Goal: Information Seeking & Learning: Learn about a topic

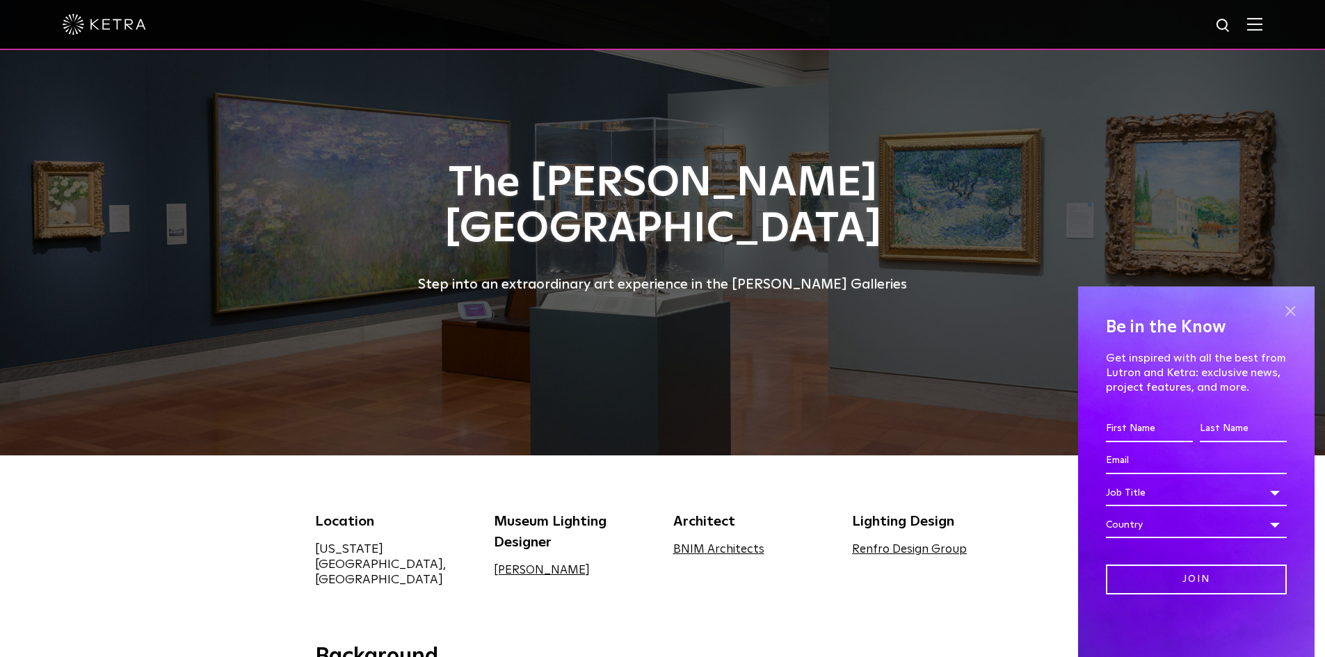
click at [1296, 314] on span at bounding box center [1289, 310] width 21 height 21
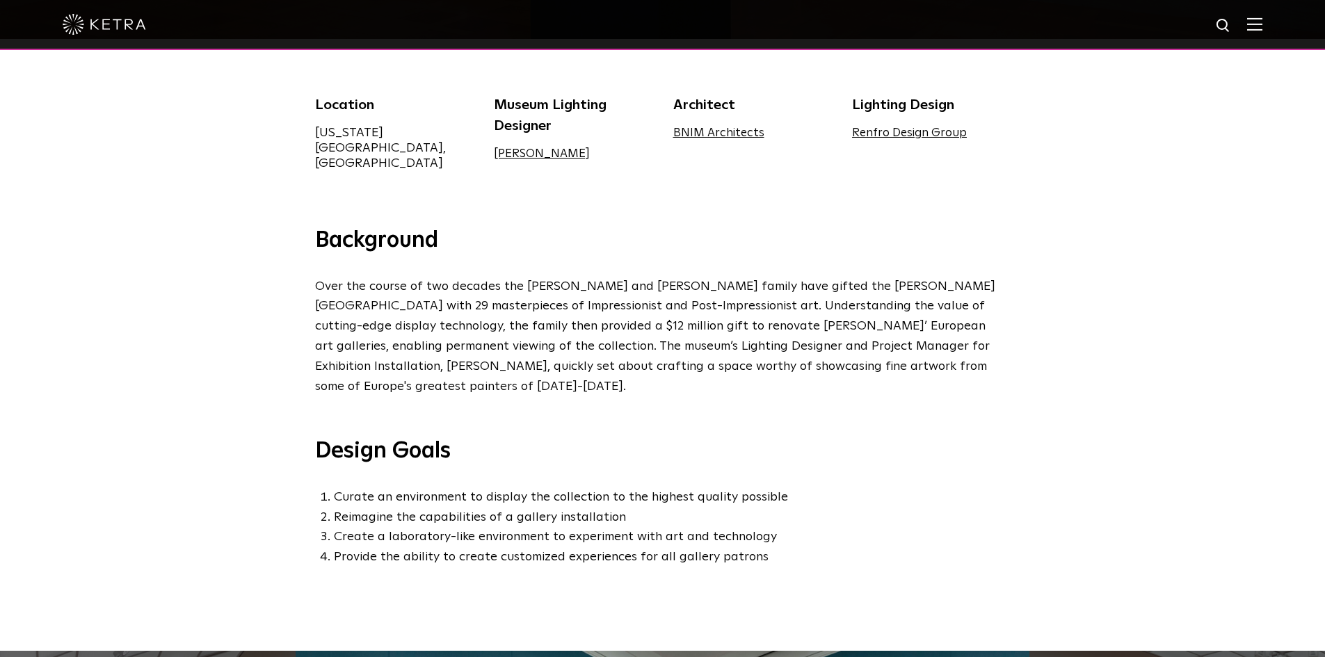
scroll to position [417, 0]
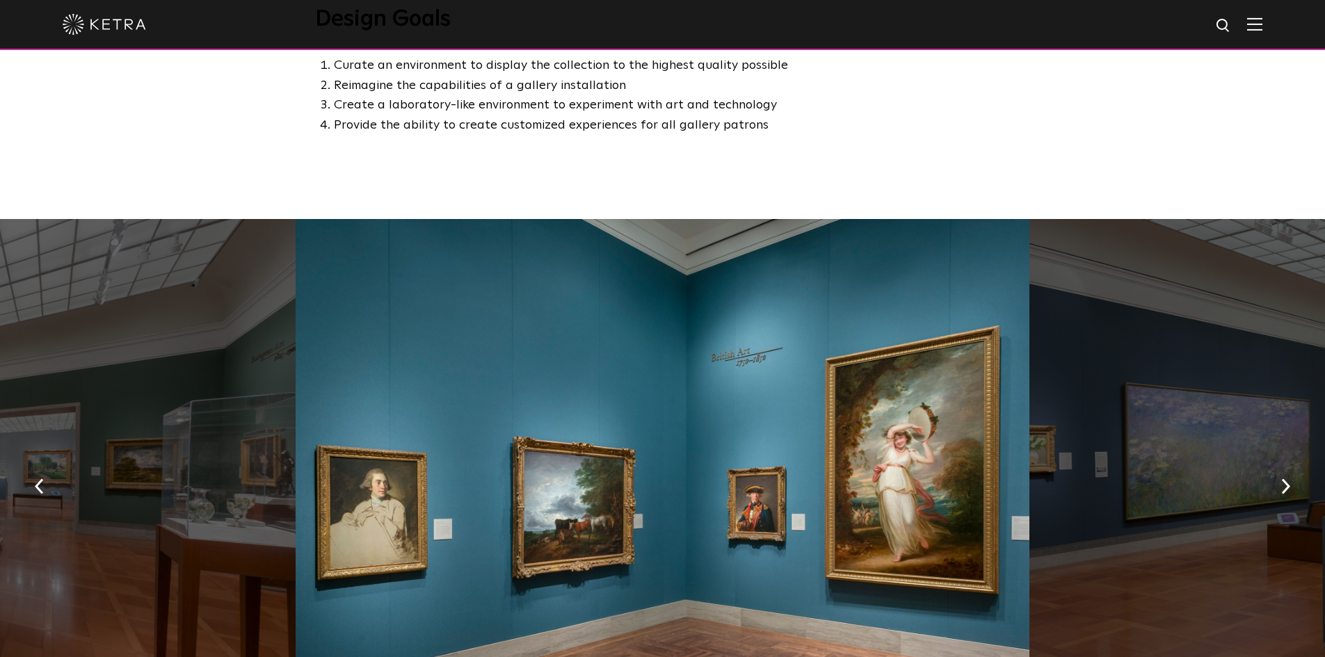
scroll to position [904, 0]
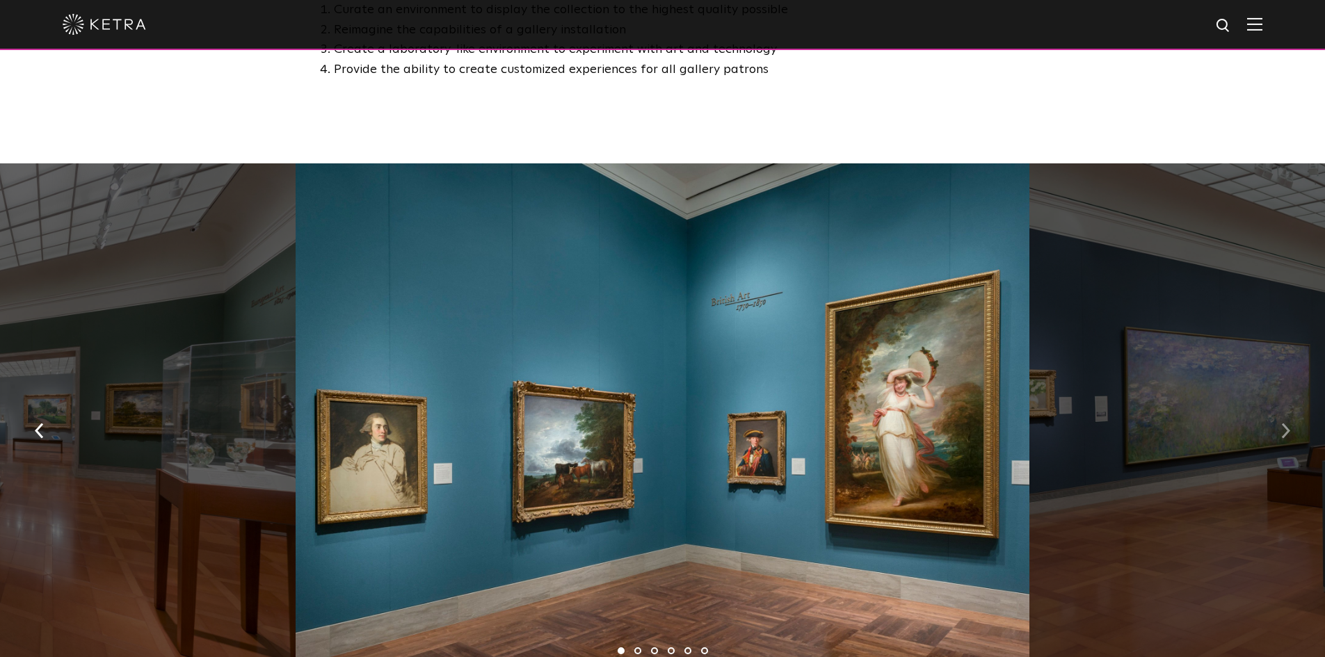
click at [1280, 407] on button "button" at bounding box center [1285, 429] width 30 height 48
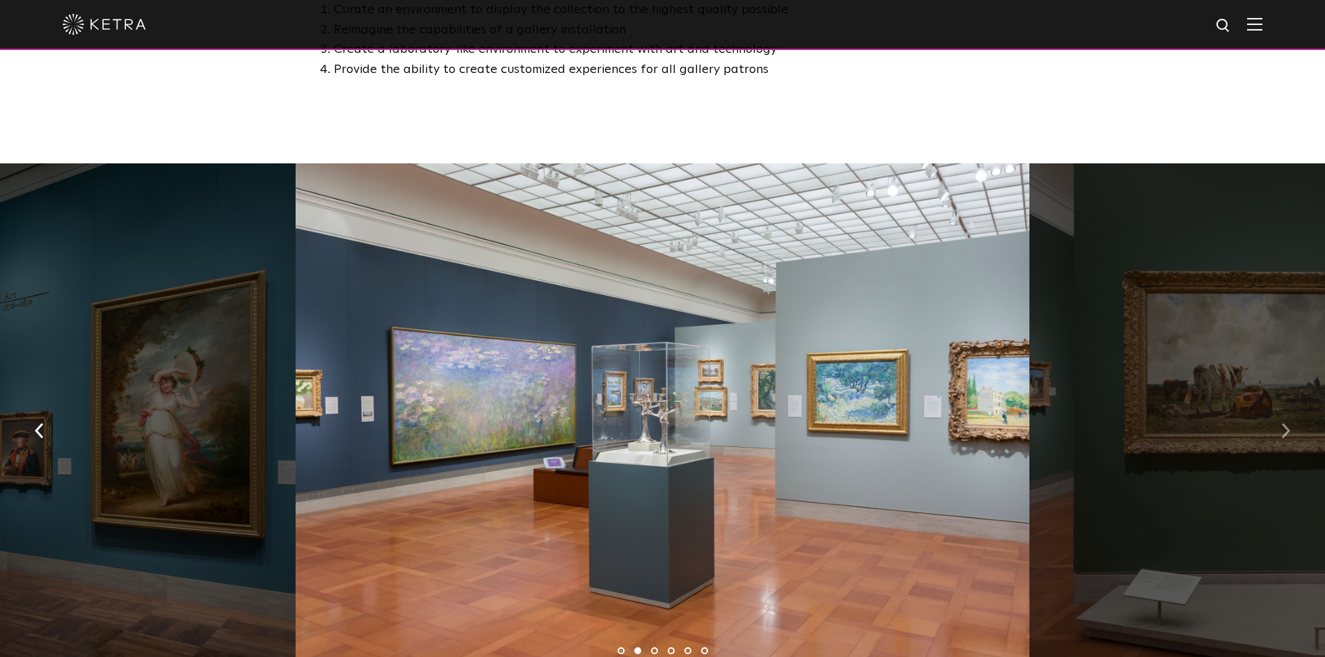
click at [1280, 407] on button "button" at bounding box center [1285, 429] width 30 height 48
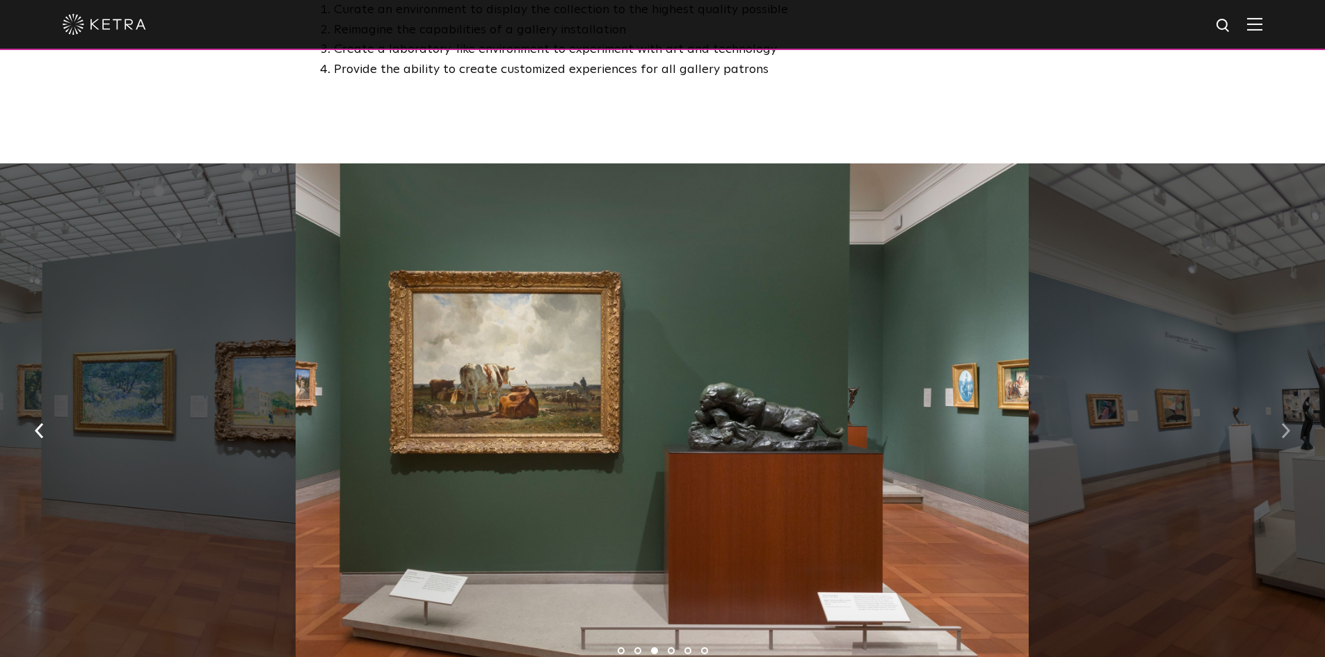
click at [1280, 407] on button "button" at bounding box center [1285, 429] width 30 height 48
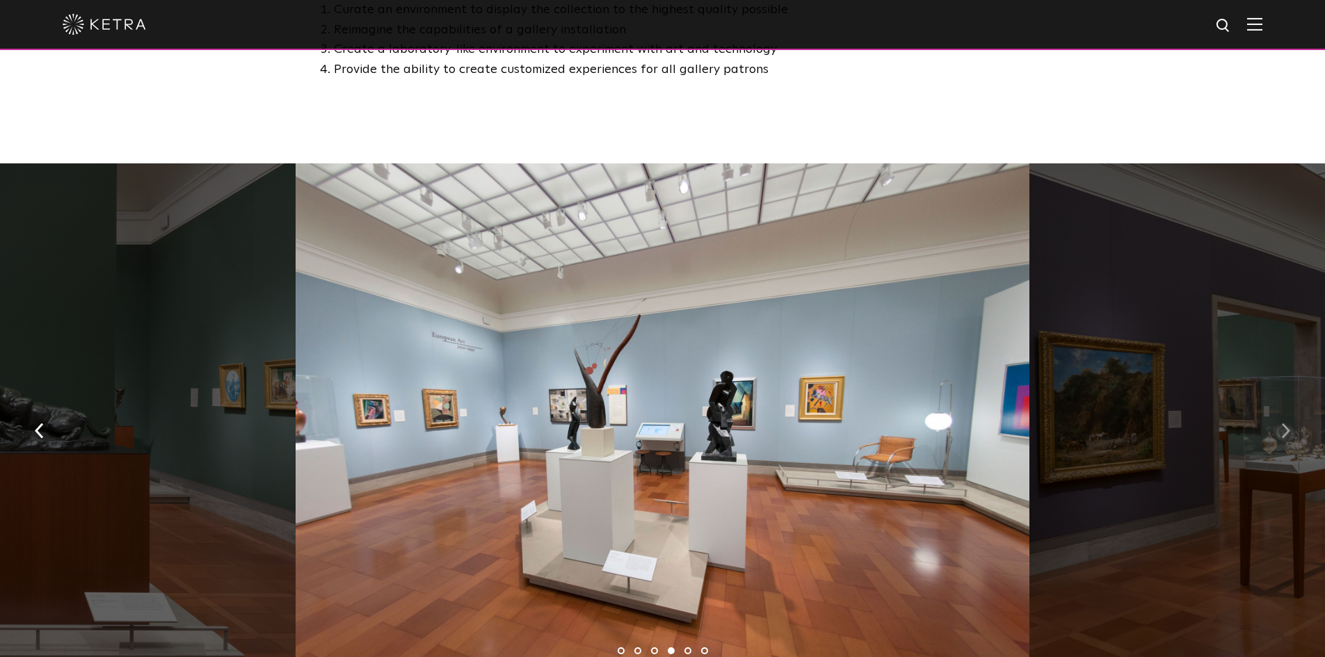
click at [1280, 407] on button "button" at bounding box center [1285, 429] width 30 height 48
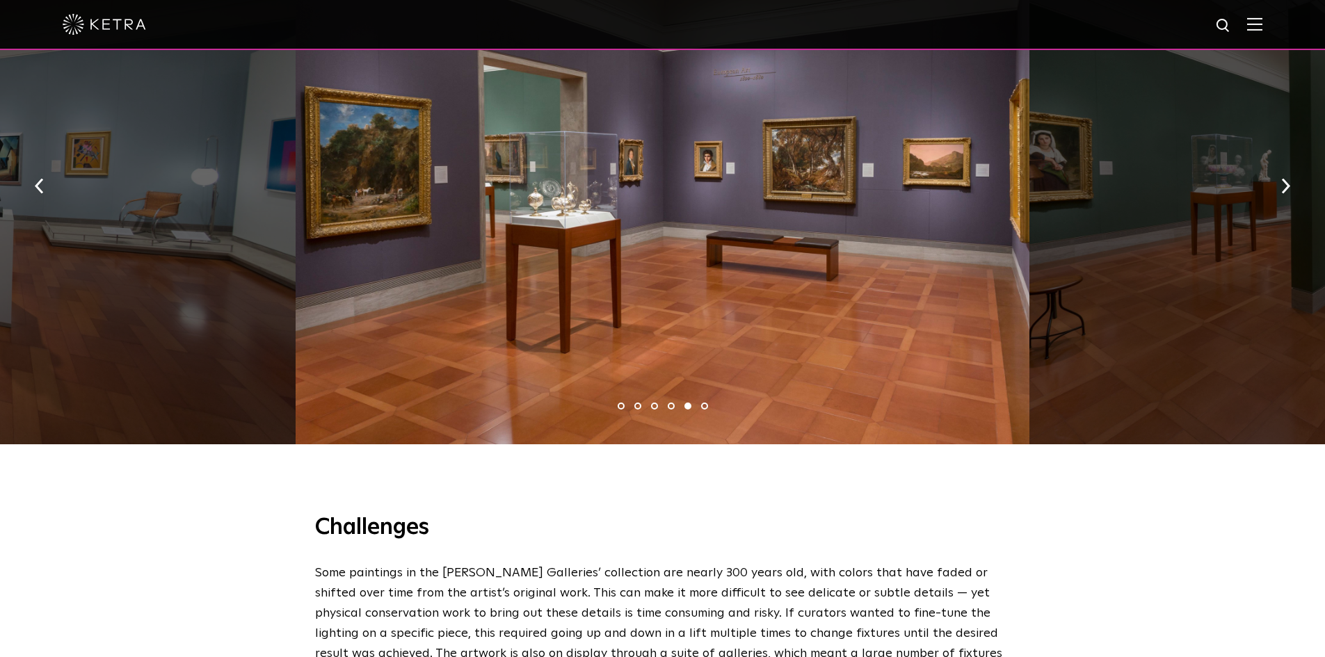
scroll to position [1112, 0]
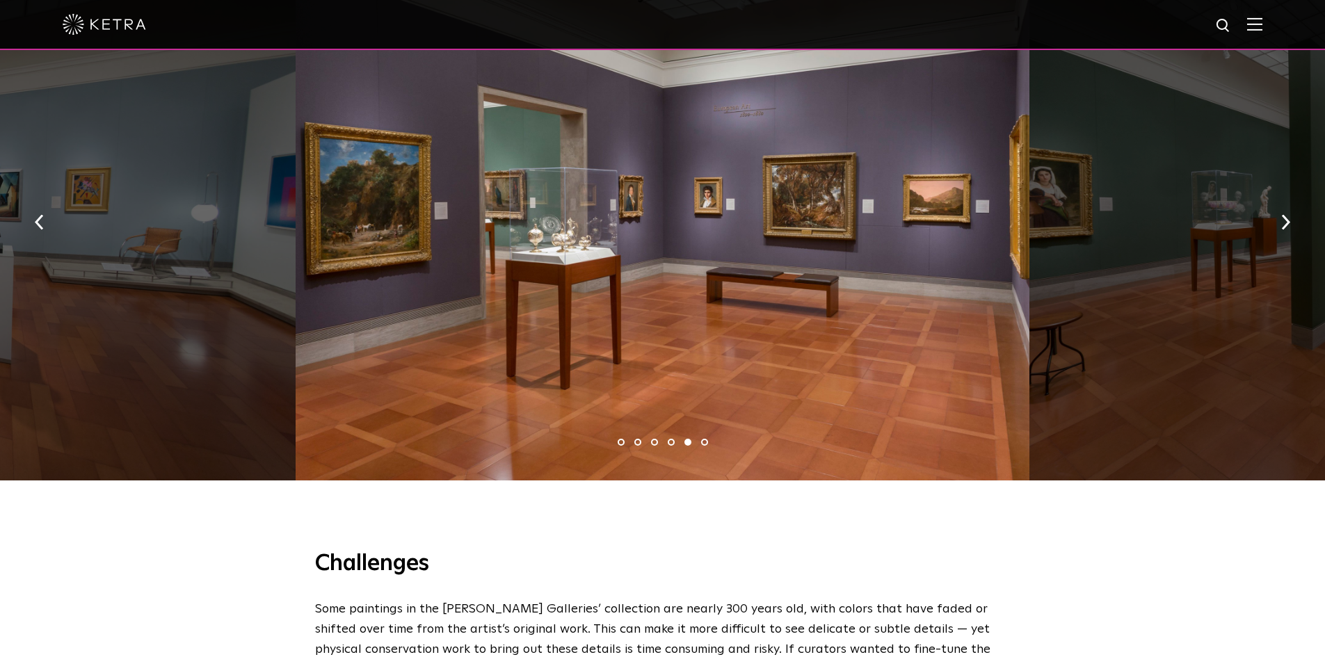
click at [118, 33] on img at bounding box center [104, 24] width 83 height 21
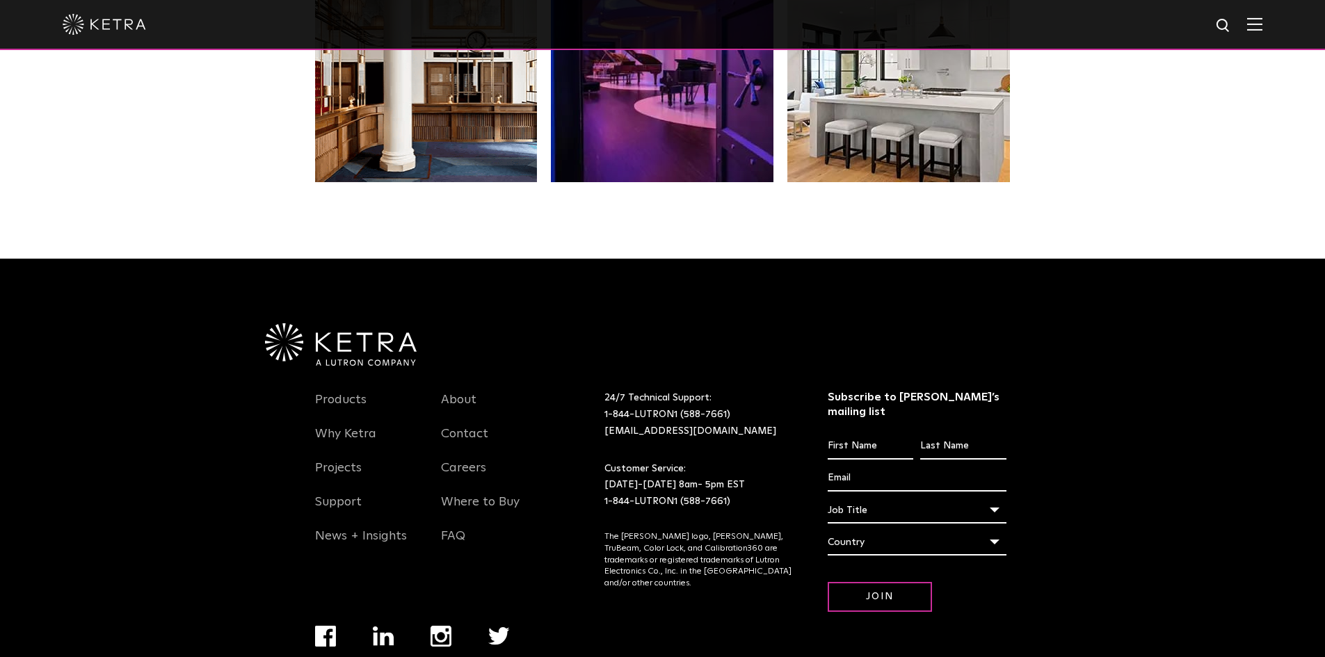
scroll to position [2924, 0]
